Goal: Find contact information: Find contact information

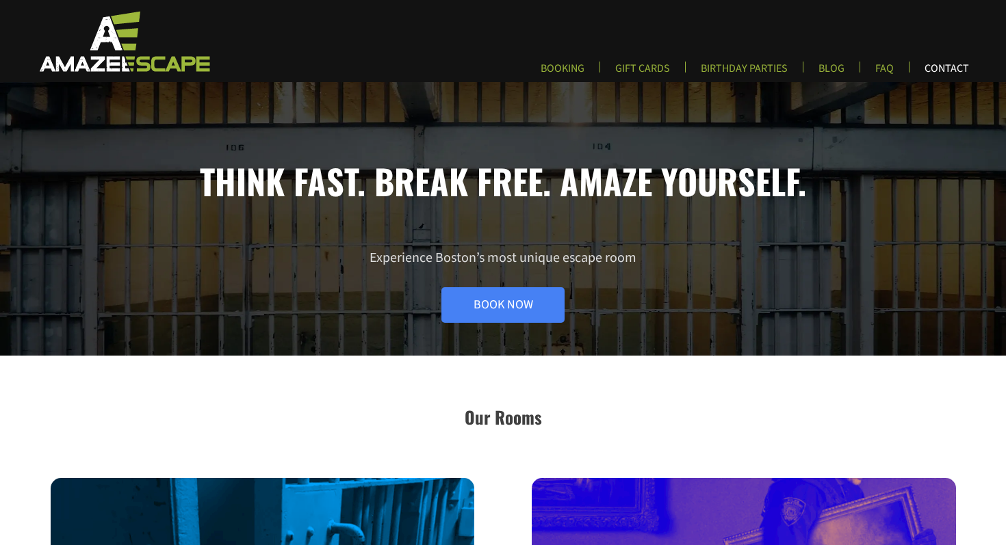
click at [939, 69] on link "CONTACT" at bounding box center [947, 73] width 66 height 23
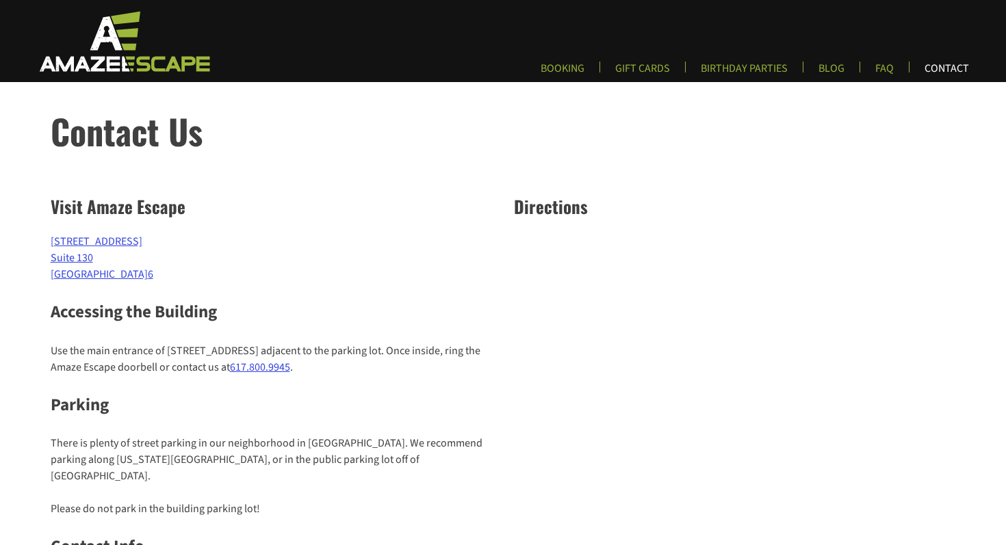
click at [956, 67] on link "CONTACT" at bounding box center [947, 73] width 66 height 23
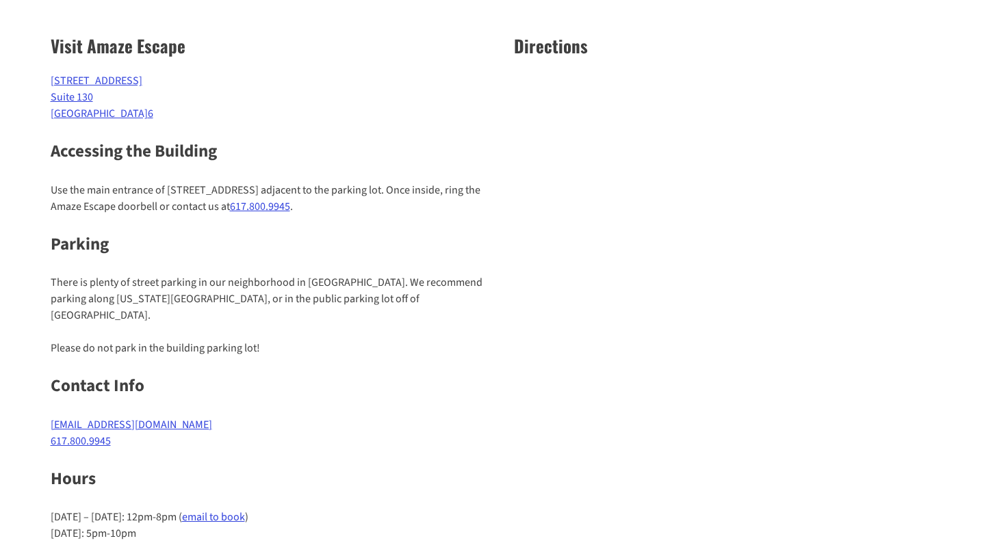
scroll to position [170, 0]
